Goal: Task Accomplishment & Management: Complete application form

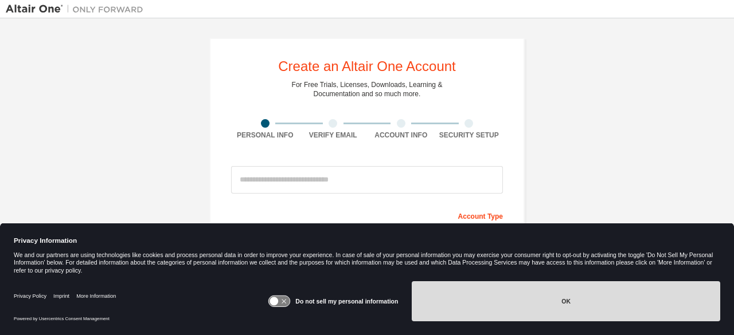
click at [545, 317] on button "OK" at bounding box center [566, 301] width 308 height 40
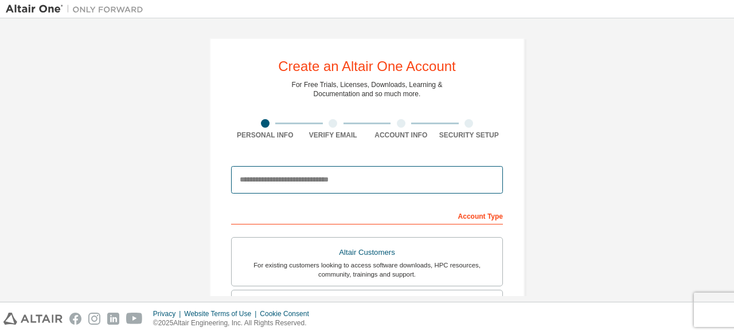
click at [334, 180] on input "email" at bounding box center [367, 180] width 272 height 28
type input "**********"
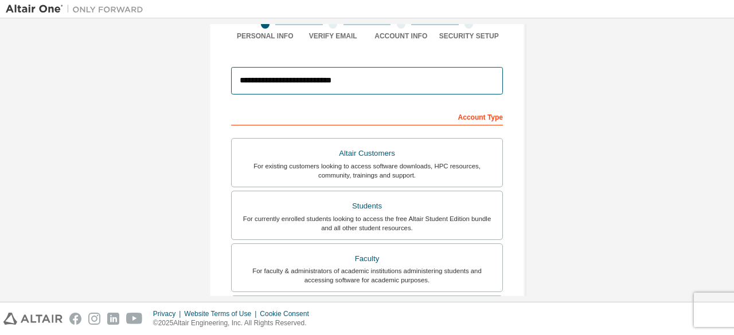
scroll to position [112, 0]
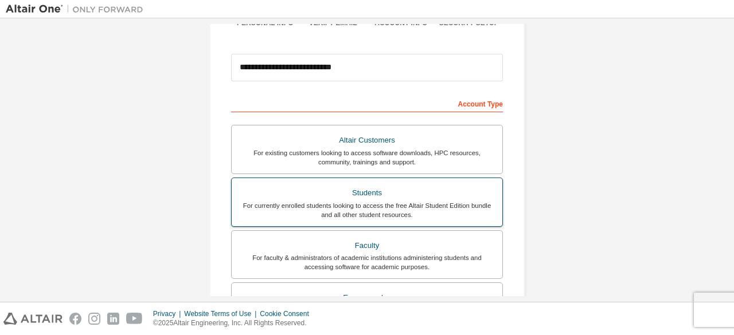
click at [393, 210] on div "For currently enrolled students looking to access the free Altair Student Editi…" at bounding box center [366, 210] width 257 height 18
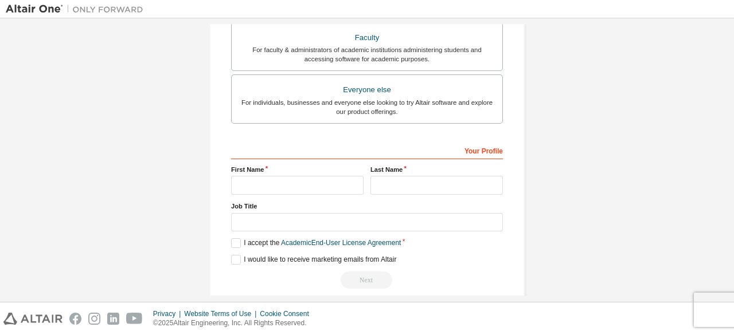
scroll to position [331, 0]
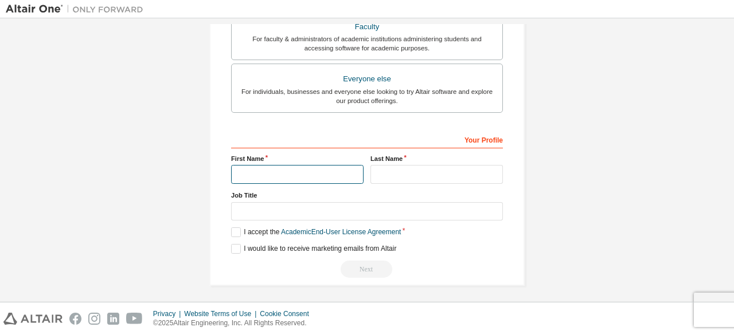
click at [246, 170] on input "text" at bounding box center [297, 174] width 132 height 19
type input "******"
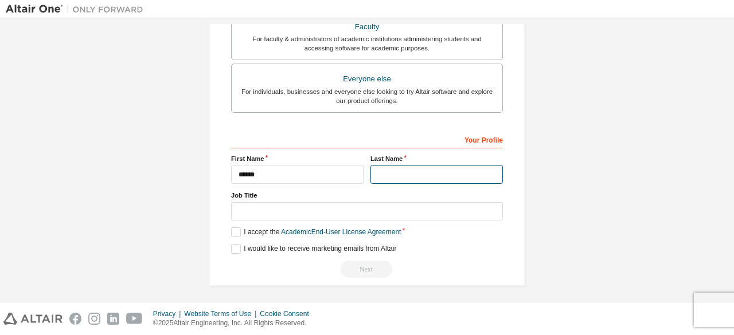
click at [400, 168] on input "text" at bounding box center [436, 174] width 132 height 19
type input "*****"
click at [233, 228] on label "I accept the Academic End-User License Agreement" at bounding box center [316, 233] width 170 height 10
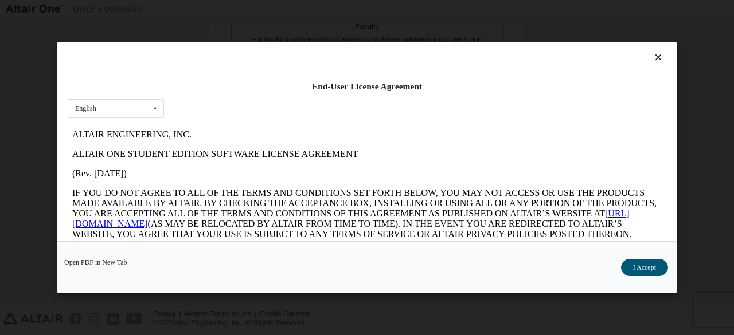
scroll to position [0, 0]
click at [657, 260] on button "I Accept" at bounding box center [644, 267] width 47 height 17
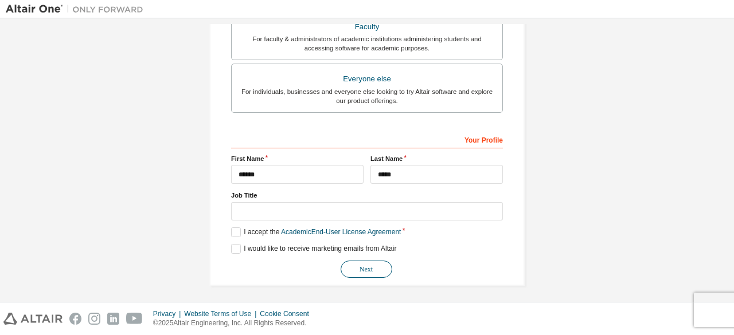
click at [376, 261] on button "Next" at bounding box center [366, 269] width 52 height 17
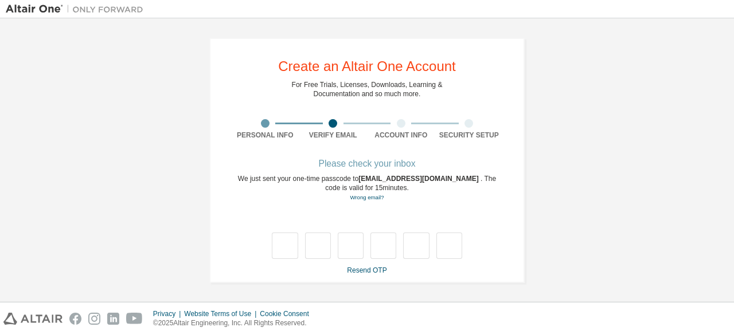
type input "*"
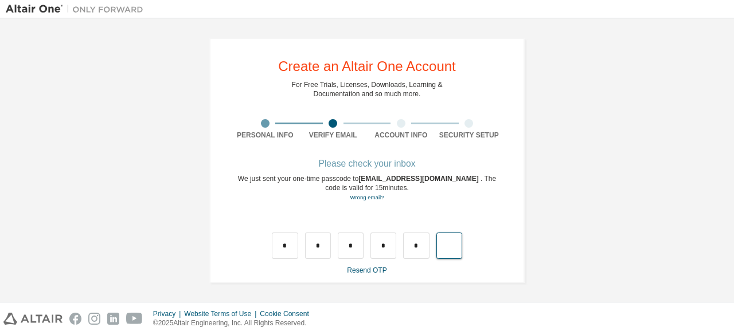
type input "*"
